Goal: Task Accomplishment & Management: Complete application form

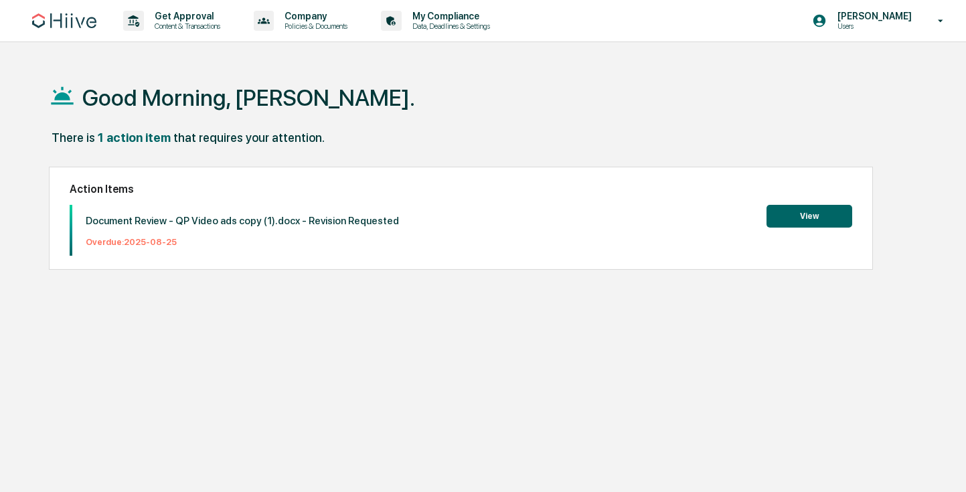
drag, startPoint x: 445, startPoint y: 122, endPoint x: 410, endPoint y: 114, distance: 35.7
click at [443, 123] on div "Good Morning, [PERSON_NAME]." at bounding box center [484, 97] width 870 height 67
click at [182, 18] on p "Get Approval" at bounding box center [185, 16] width 83 height 11
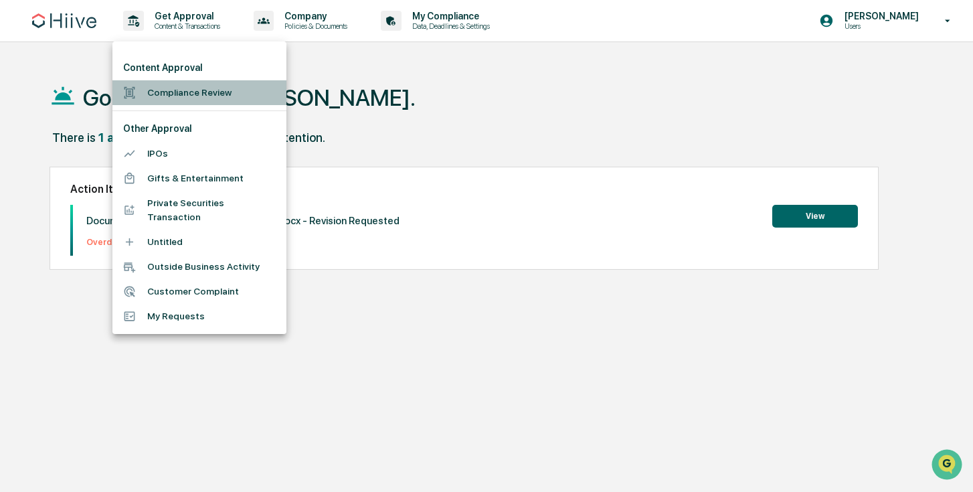
click at [184, 92] on li "Compliance Review" at bounding box center [199, 92] width 174 height 25
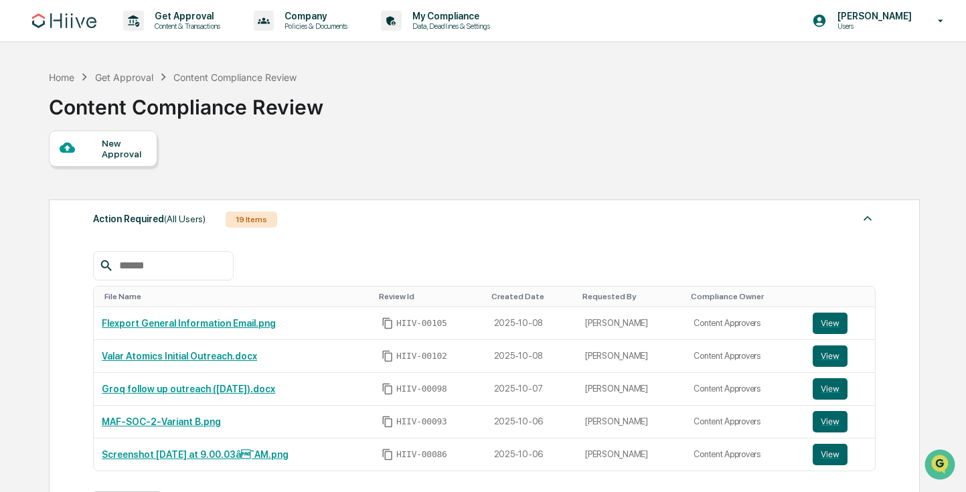
click at [88, 152] on div at bounding box center [81, 148] width 42 height 17
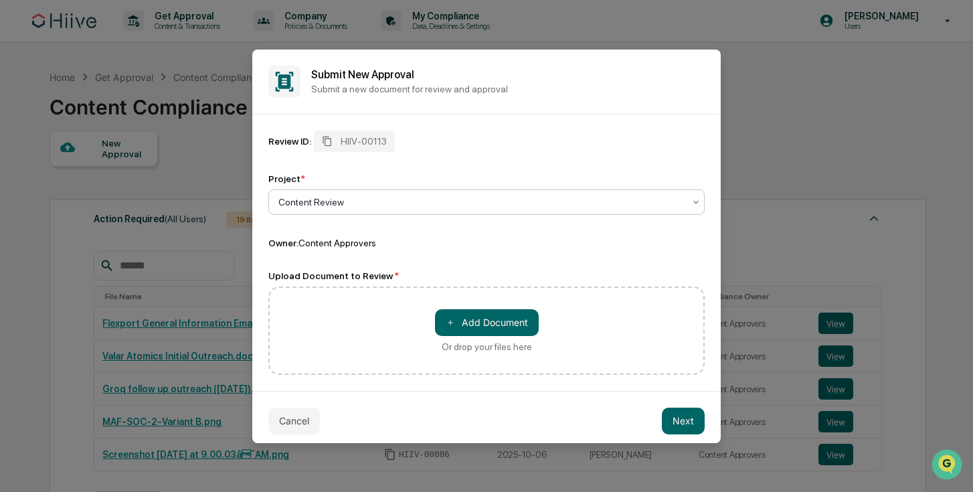
click at [436, 189] on div "Project * Content Review" at bounding box center [486, 194] width 436 height 42
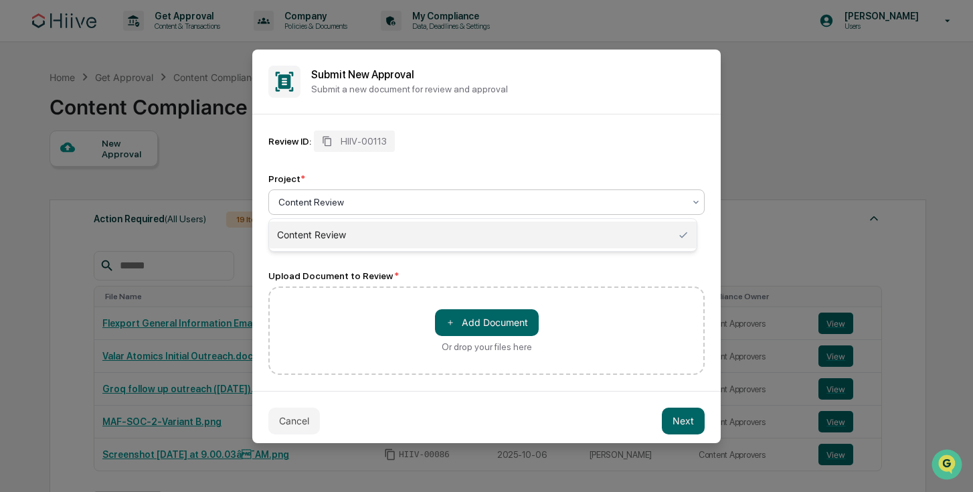
click at [435, 195] on div "Content Review" at bounding box center [481, 202] width 419 height 19
click at [434, 198] on div at bounding box center [482, 201] width 406 height 13
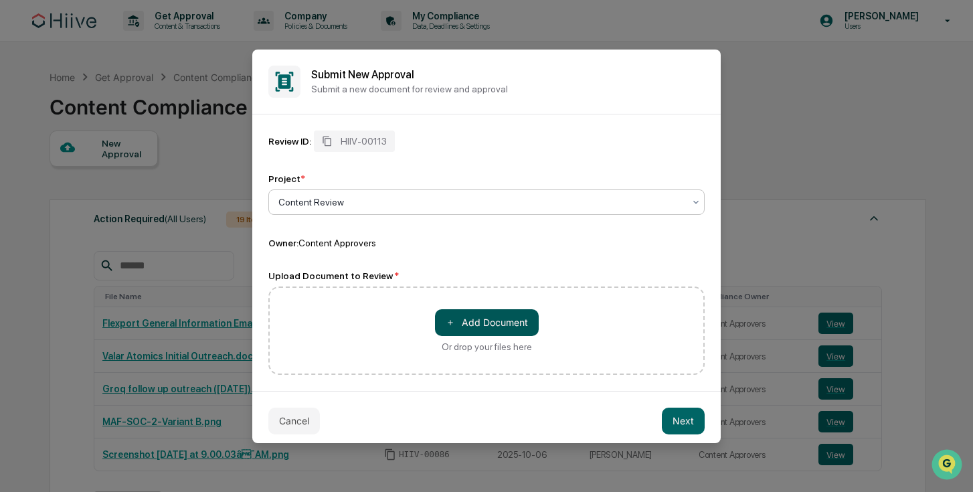
scroll to position [9, 0]
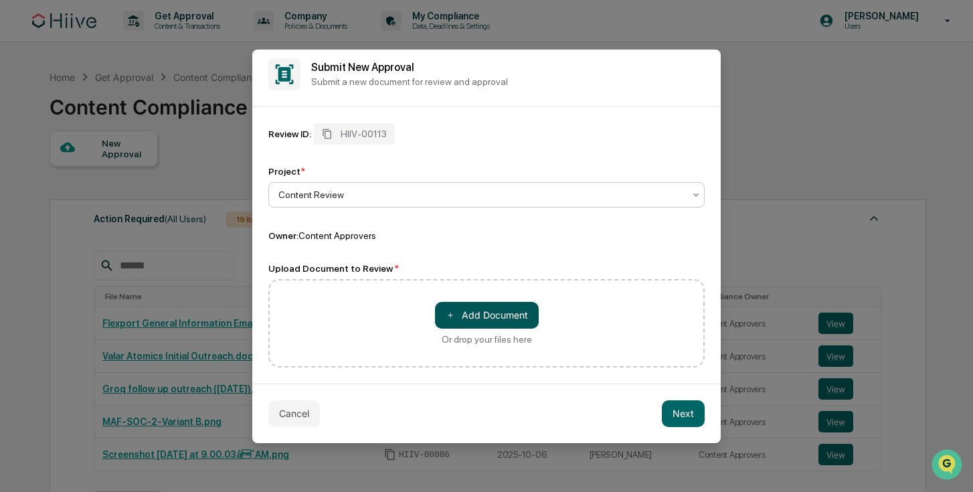
click at [459, 321] on button "＋ Add Document" at bounding box center [487, 315] width 104 height 27
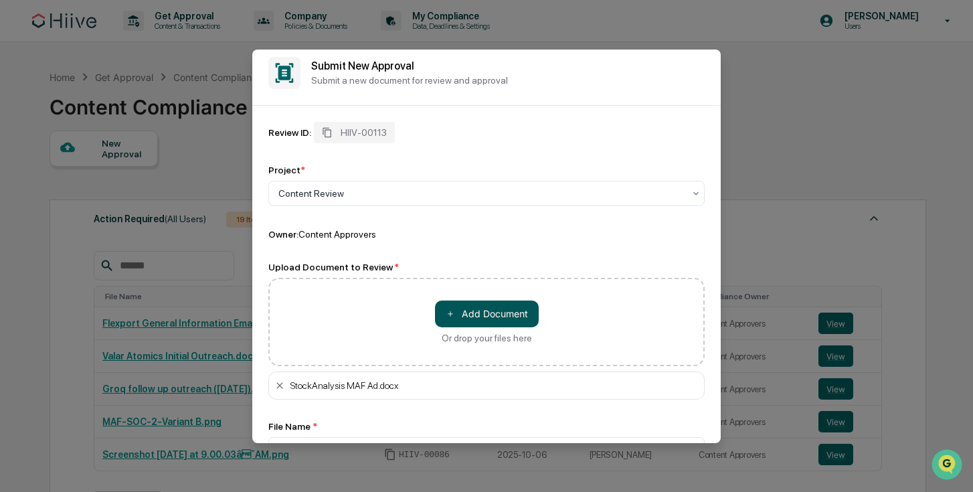
scroll to position [104, 0]
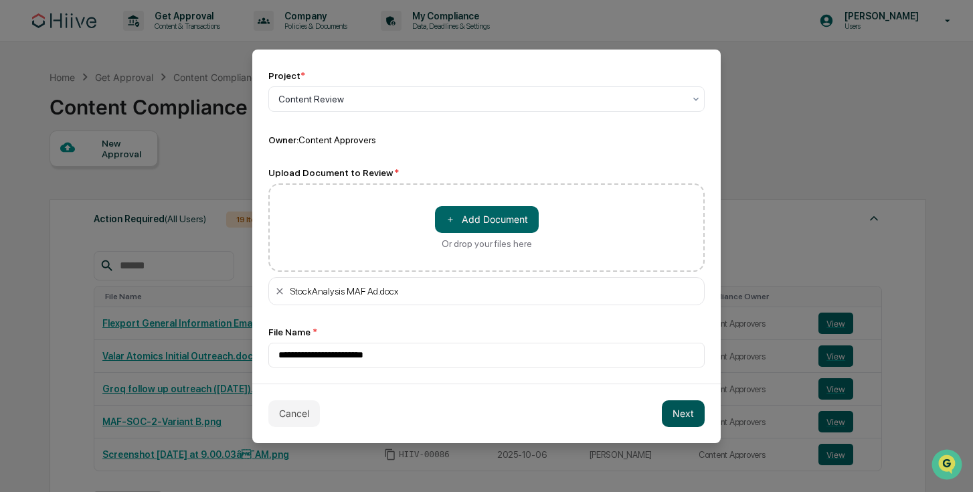
click at [692, 418] on button "Next" at bounding box center [683, 413] width 43 height 27
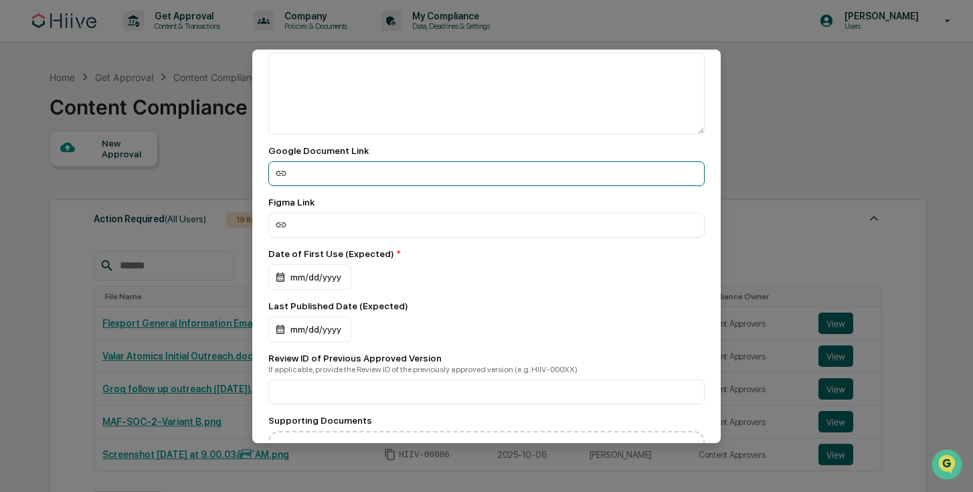
click at [341, 178] on input at bounding box center [486, 173] width 436 height 25
paste input "**********"
type input "**********"
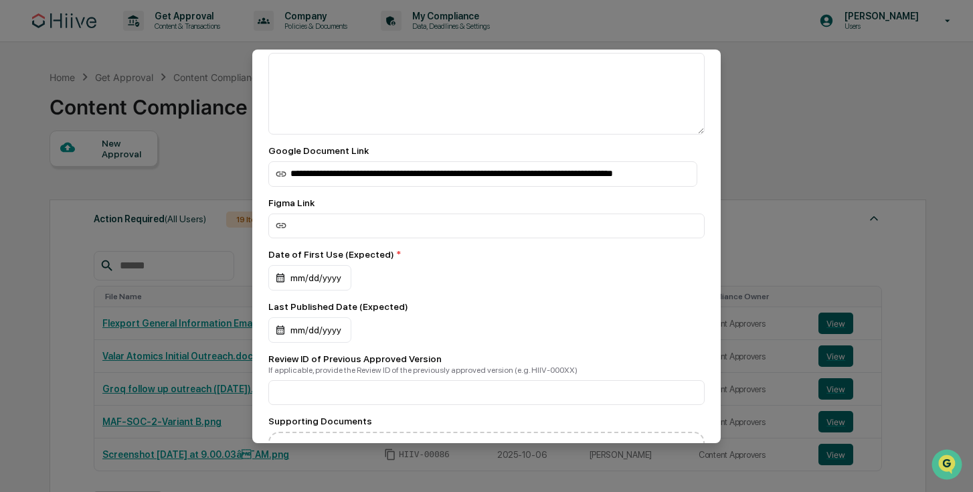
click at [376, 203] on div "Figma Link" at bounding box center [486, 202] width 436 height 11
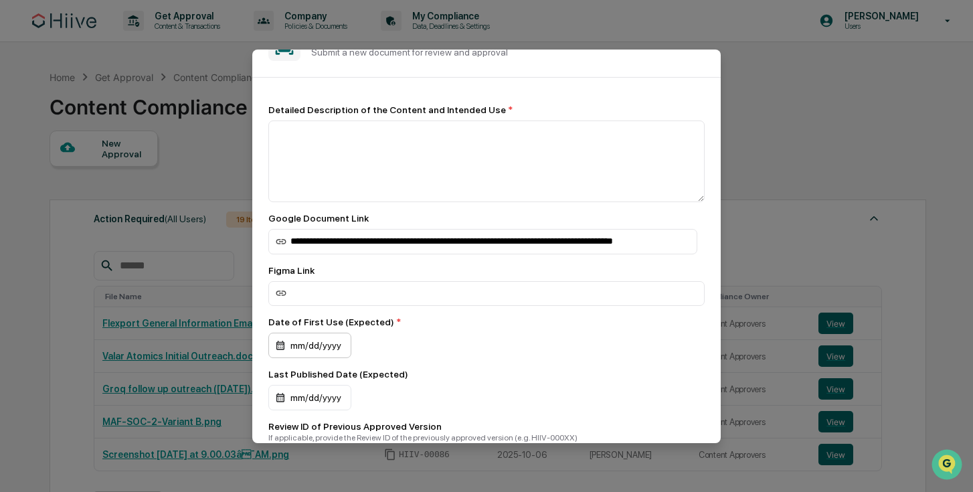
click at [311, 346] on div "mm/dd/yyyy" at bounding box center [309, 345] width 83 height 25
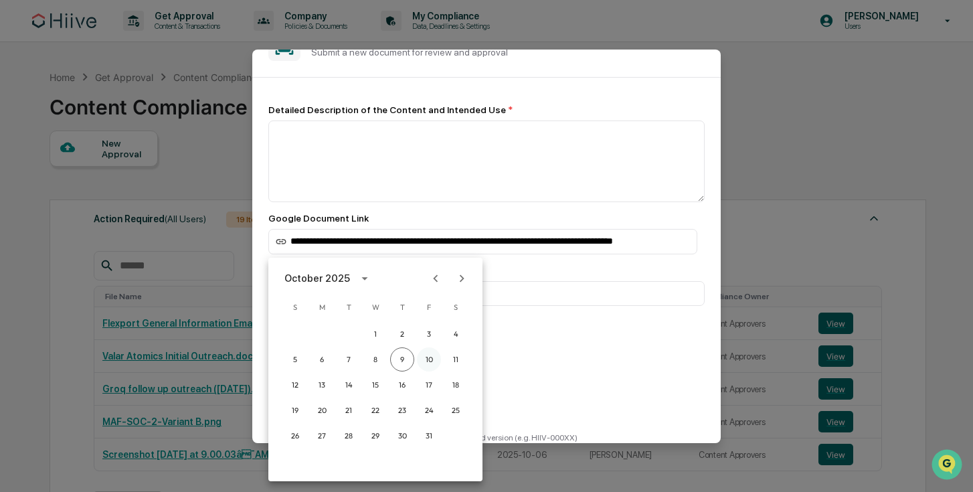
click at [426, 360] on button "10" at bounding box center [429, 359] width 24 height 24
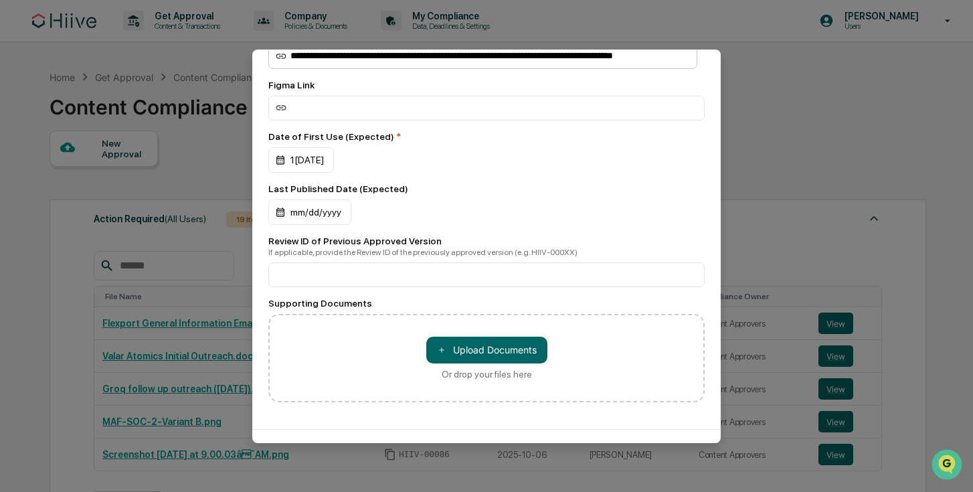
scroll to position [0, 0]
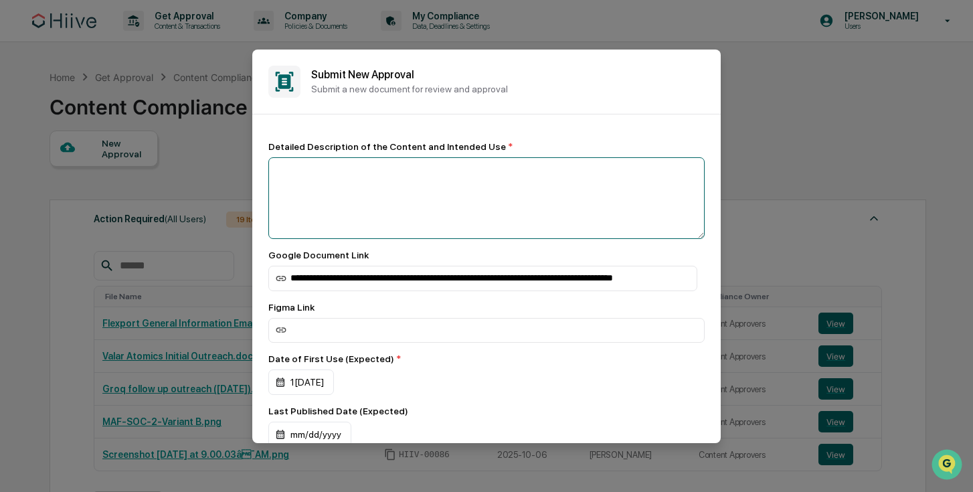
click at [345, 193] on textarea at bounding box center [486, 198] width 436 height 82
paste textarea "**********"
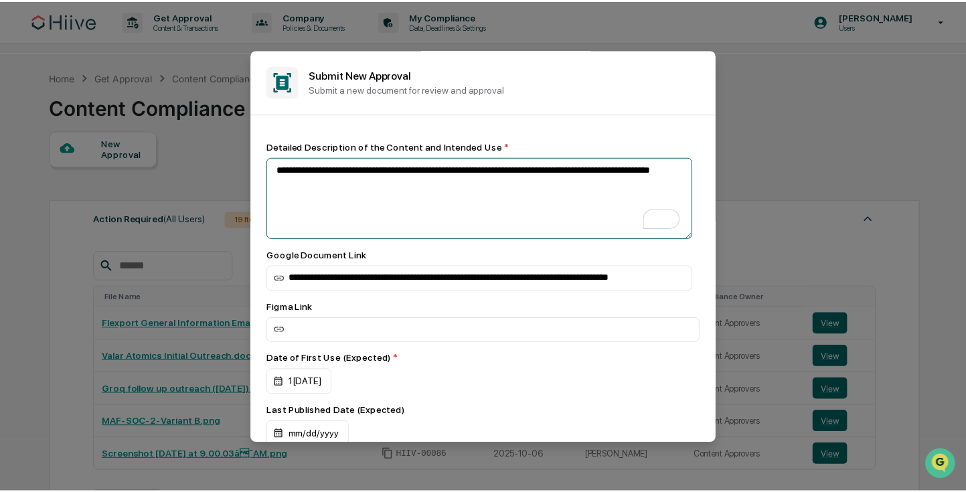
scroll to position [272, 0]
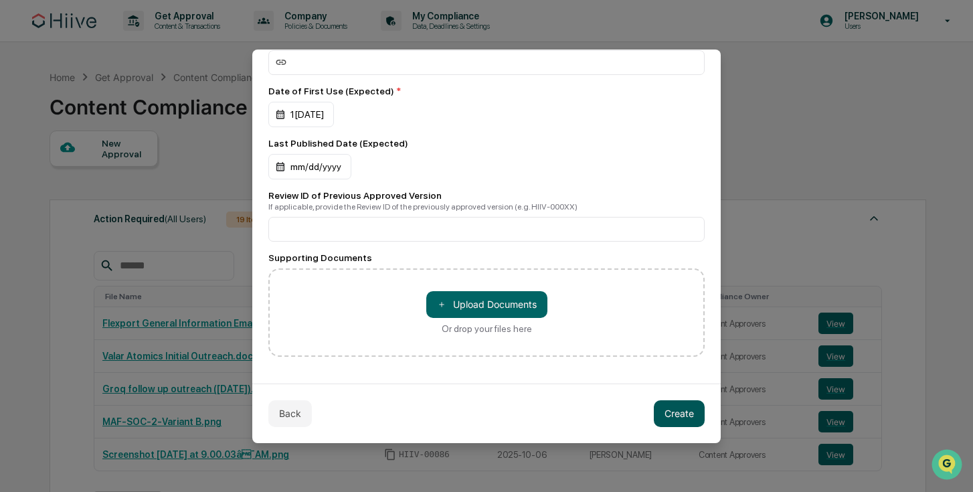
type textarea "**********"
click at [668, 411] on button "Create" at bounding box center [679, 413] width 51 height 27
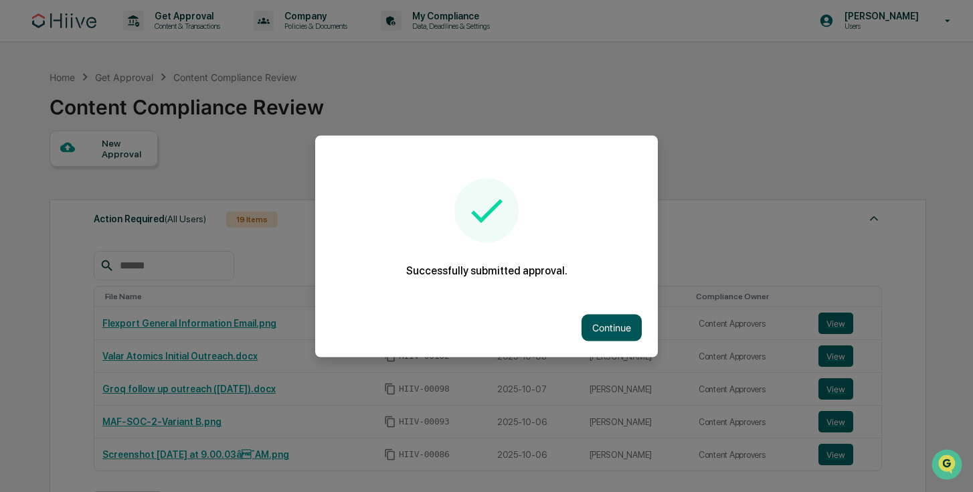
click at [621, 334] on button "Continue" at bounding box center [612, 327] width 60 height 27
